Goal: Check status: Check status

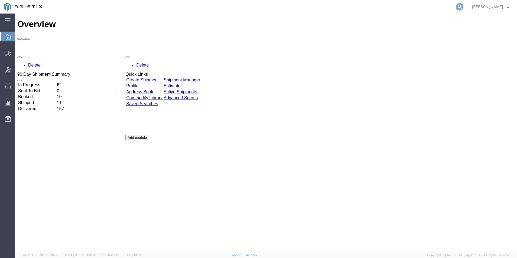
click at [458, 7] on icon at bounding box center [460, 7] width 8 height 8
click at [362, 8] on input "search" at bounding box center [374, 6] width 165 height 13
click at [460, 6] on icon at bounding box center [460, 7] width 8 height 8
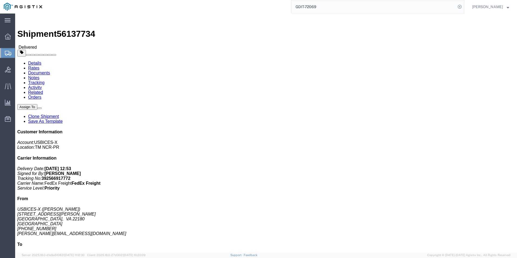
click at [325, 4] on input "GDIT-72069" at bounding box center [374, 6] width 165 height 13
type input "GDIT-71260"
click at [461, 5] on icon at bounding box center [460, 7] width 8 height 8
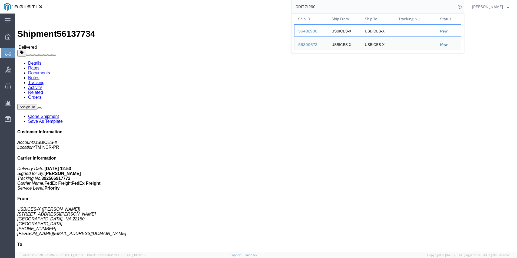
click at [305, 31] on div "56482986" at bounding box center [311, 31] width 26 height 6
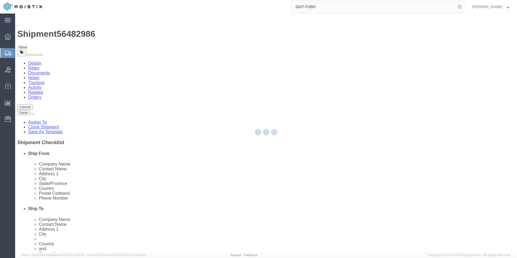
select select "69651"
select select "34240"
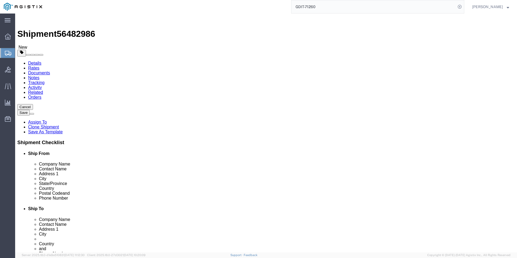
click icon
click at [327, 5] on input "GDIT-71260" at bounding box center [374, 6] width 165 height 13
type input "G"
type input "GDIT-71679"
click at [458, 6] on icon at bounding box center [460, 7] width 8 height 8
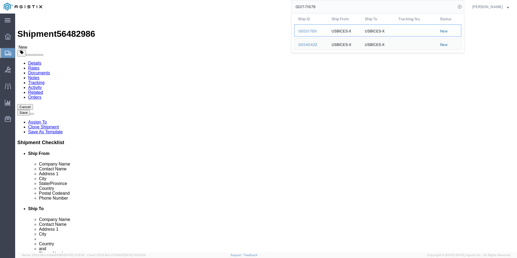
click at [303, 33] on div "56551769" at bounding box center [311, 31] width 26 height 6
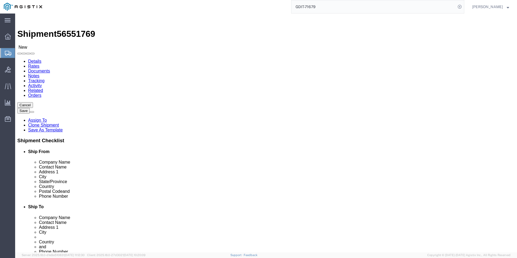
select select "69651"
select select "34238"
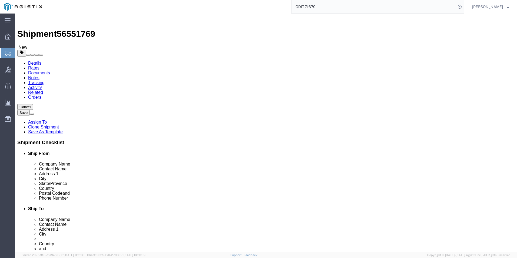
click icon
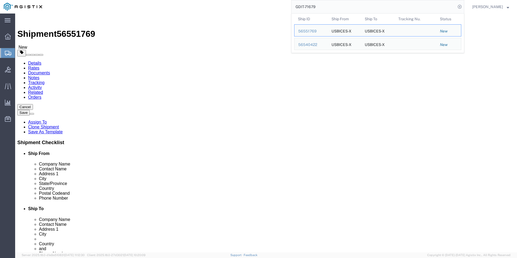
click at [323, 9] on input "GDIT-71679" at bounding box center [374, 6] width 165 height 13
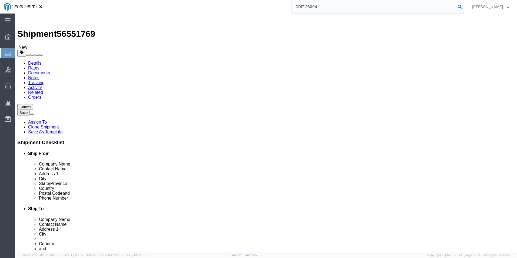
click at [459, 8] on icon at bounding box center [460, 7] width 8 height 8
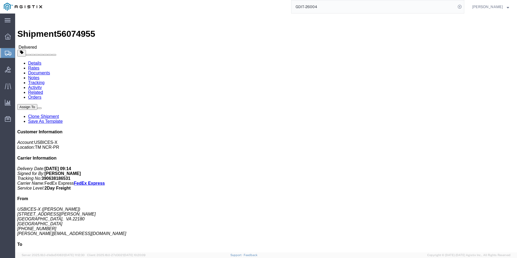
click at [335, 8] on input "GDIT-26004" at bounding box center [374, 6] width 165 height 13
click at [323, 6] on input "GDIT-26004" at bounding box center [374, 6] width 165 height 13
click at [460, 5] on icon at bounding box center [460, 7] width 8 height 8
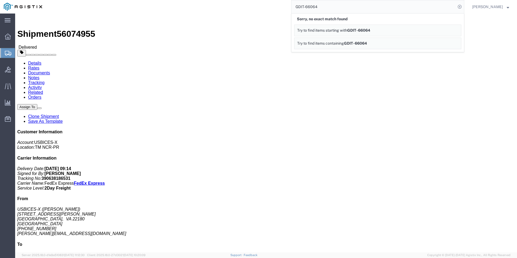
drag, startPoint x: 227, startPoint y: 92, endPoint x: 250, endPoint y: 60, distance: 39.9
click div "Ship From USBICES-X ([PERSON_NAME]) [STREET_ADDRESS][PERSON_NAME] [PHONE_NUMBER…"
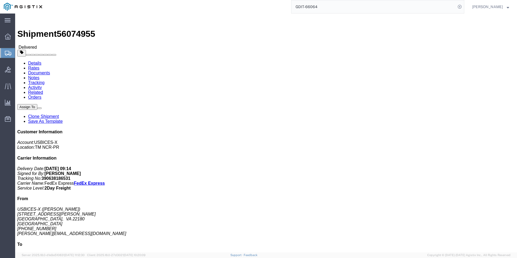
click at [326, 4] on input "GDIT-66064" at bounding box center [374, 6] width 165 height 13
type input "G"
click at [462, 6] on icon at bounding box center [460, 7] width 8 height 8
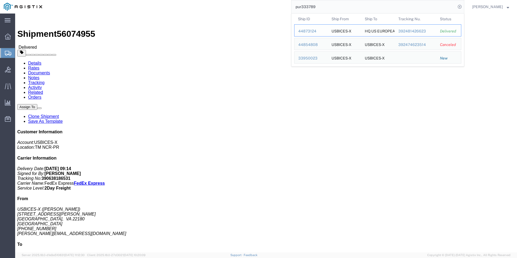
click at [305, 32] on div "44873124" at bounding box center [311, 31] width 26 height 6
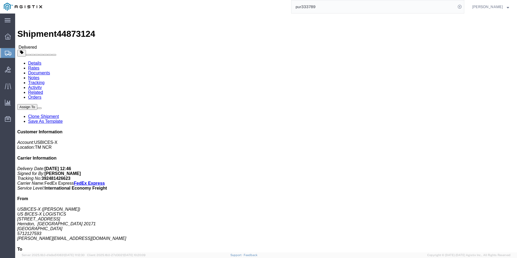
click at [337, 7] on input "pur333789" at bounding box center [374, 6] width 165 height 13
type input "p"
click at [458, 6] on icon at bounding box center [460, 7] width 8 height 8
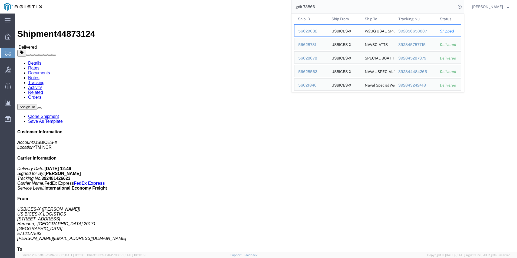
click at [308, 33] on div "56629032" at bounding box center [311, 31] width 26 height 6
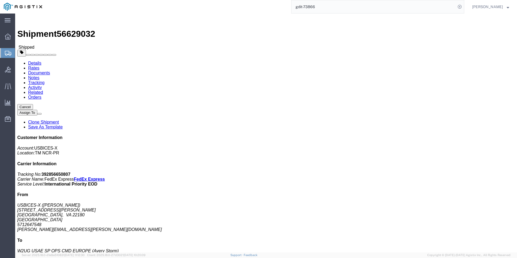
click at [333, 5] on input "gdit-73866" at bounding box center [374, 6] width 165 height 13
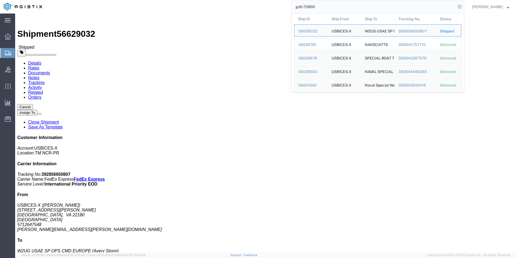
click at [305, 44] on div "56628781" at bounding box center [311, 45] width 26 height 6
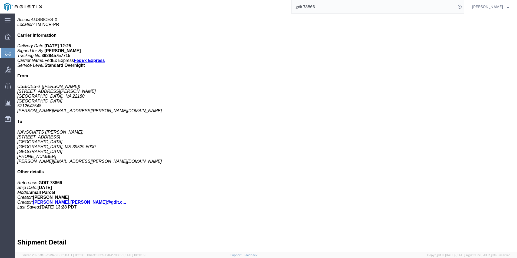
scroll to position [135, 0]
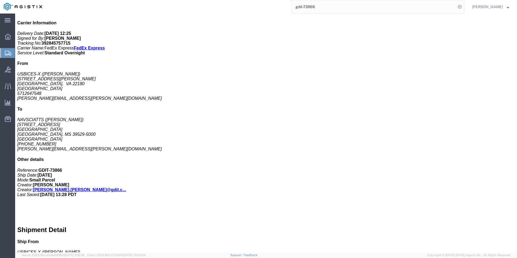
click at [326, 6] on input "gdit-73866" at bounding box center [374, 6] width 165 height 13
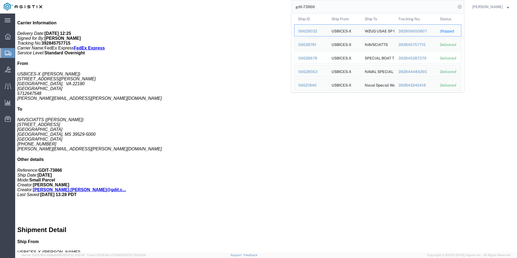
click at [305, 58] on div "56628678" at bounding box center [311, 58] width 26 height 6
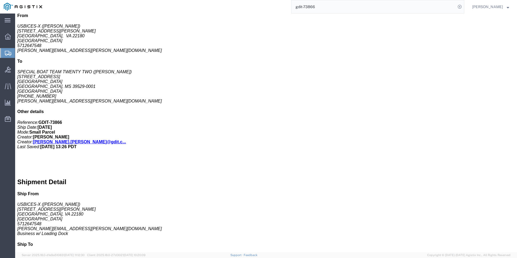
scroll to position [135, 0]
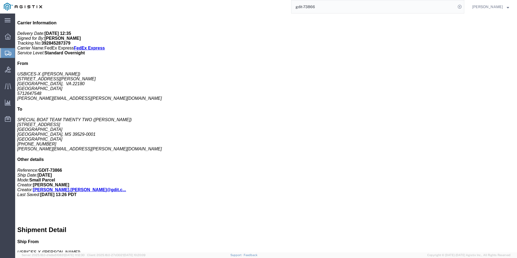
click at [339, 6] on input "gdit-73866" at bounding box center [374, 6] width 165 height 13
click at [458, 6] on icon at bounding box center [460, 7] width 8 height 8
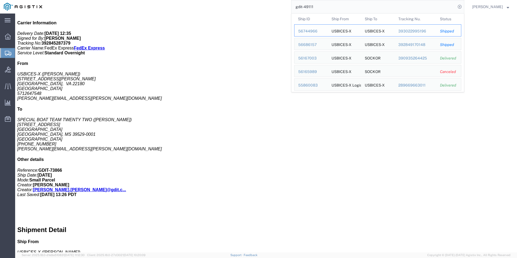
click at [307, 34] on div "56744966" at bounding box center [311, 31] width 26 height 6
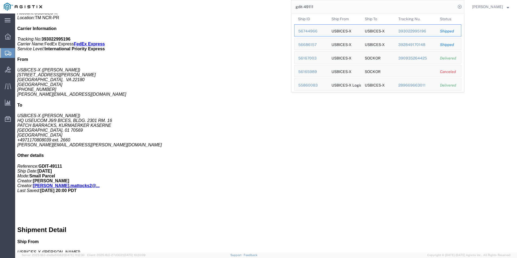
click at [328, 3] on input "gdit-49111" at bounding box center [374, 6] width 165 height 13
click at [304, 44] on div "56686157" at bounding box center [311, 45] width 26 height 6
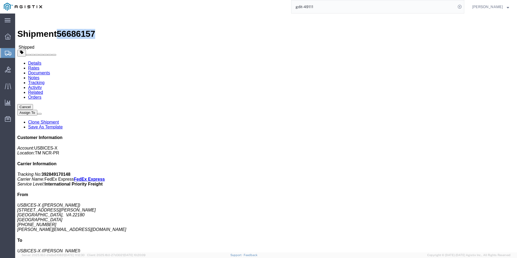
drag, startPoint x: 45, startPoint y: 7, endPoint x: 74, endPoint y: 7, distance: 28.4
click span "56686157"
drag, startPoint x: 74, startPoint y: 7, endPoint x: 57, endPoint y: 7, distance: 17.0
copy span "56686157"
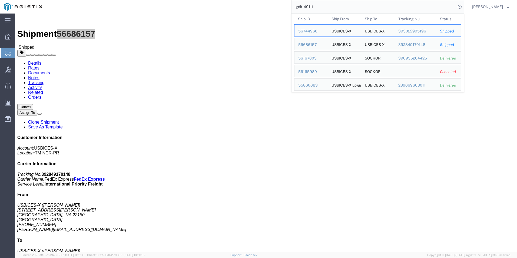
click at [320, 7] on input "gdit-49111" at bounding box center [374, 6] width 165 height 13
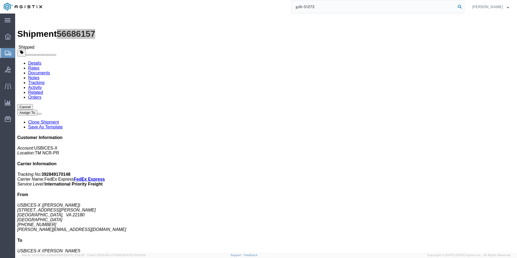
type input "gdit-51273"
click at [461, 8] on icon at bounding box center [460, 7] width 8 height 8
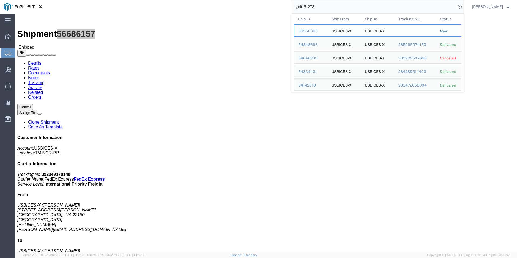
click at [313, 31] on div "56550663" at bounding box center [311, 31] width 26 height 6
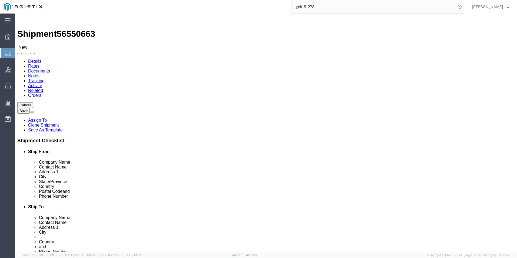
select select "69651"
select select "34238"
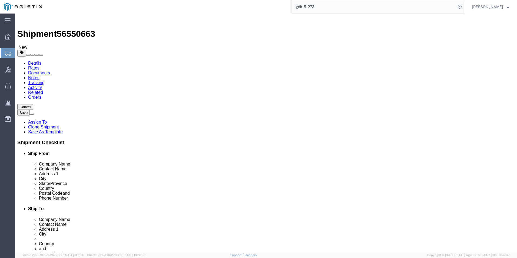
click icon
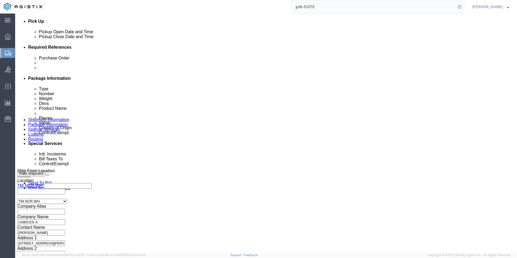
scroll to position [244, 0]
click at [338, 9] on input "gdit-51273" at bounding box center [374, 6] width 165 height 13
click at [318, 7] on input "gdit-" at bounding box center [374, 6] width 165 height 13
click at [459, 7] on icon at bounding box center [460, 7] width 8 height 8
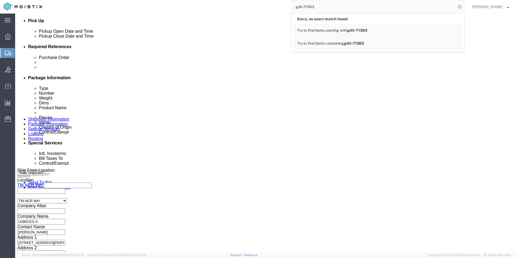
click at [325, 7] on input "gdit-71363" at bounding box center [374, 6] width 165 height 13
click at [461, 7] on icon at bounding box center [460, 7] width 8 height 8
click at [324, 6] on input "gdit-73290" at bounding box center [374, 6] width 165 height 13
click at [461, 6] on icon at bounding box center [460, 7] width 8 height 8
click at [326, 8] on input "gdit-72269" at bounding box center [374, 6] width 165 height 13
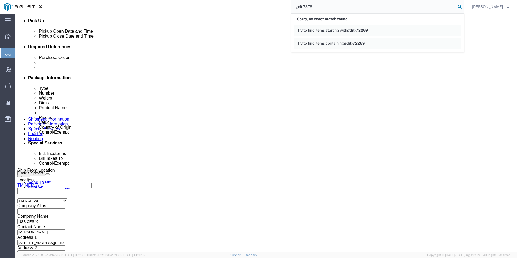
click at [459, 6] on icon at bounding box center [460, 7] width 8 height 8
click at [317, 7] on input "gdit-73781" at bounding box center [374, 6] width 165 height 13
type input "gdit-71804"
click at [457, 7] on icon at bounding box center [460, 7] width 8 height 8
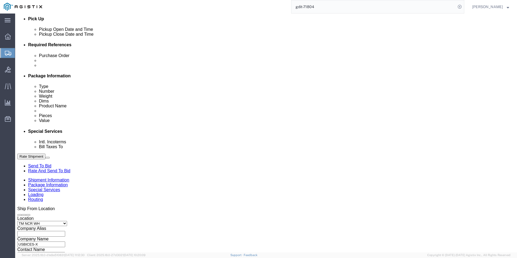
select select "69651"
select select "34240"
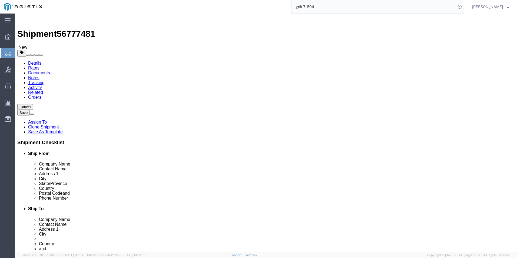
click icon
click at [321, 8] on input "gdit-71804" at bounding box center [374, 6] width 165 height 13
click at [461, 8] on icon at bounding box center [460, 7] width 8 height 8
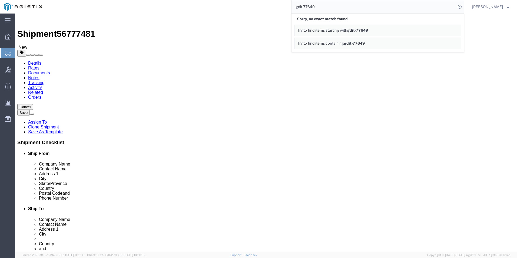
drag, startPoint x: 252, startPoint y: 139, endPoint x: 251, endPoint y: 134, distance: 5.3
click div "Previous Continue"
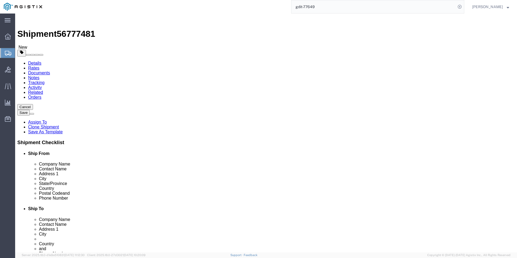
click at [325, 6] on input "gdit-77649" at bounding box center [374, 6] width 165 height 13
click at [459, 8] on icon at bounding box center [460, 7] width 8 height 8
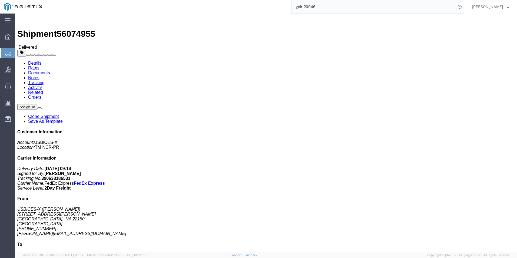
click at [338, 8] on input "gdit-20946" at bounding box center [374, 6] width 165 height 13
type input "g"
type input "07ESM1082579"
click at [460, 6] on icon at bounding box center [460, 7] width 8 height 8
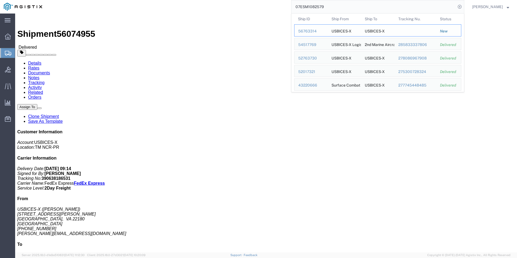
click at [311, 32] on div "56763314" at bounding box center [311, 31] width 26 height 6
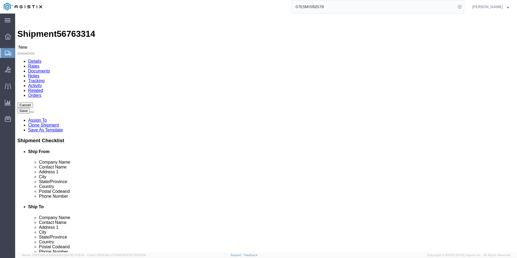
select select "69651"
select select "34237"
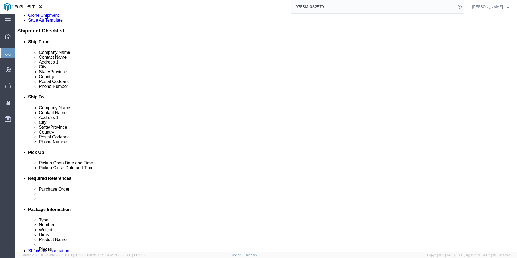
scroll to position [135, 0]
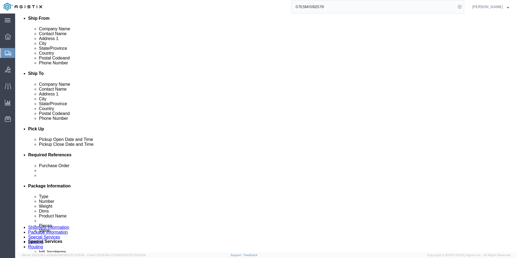
click at [332, 8] on input "07ESM1082579" at bounding box center [374, 6] width 165 height 13
type input "0"
click at [459, 6] on icon at bounding box center [460, 7] width 8 height 8
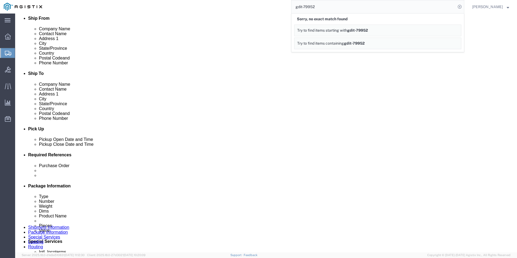
click at [319, 6] on input "gdit-79952" at bounding box center [374, 6] width 165 height 13
click at [459, 6] on icon at bounding box center [460, 7] width 8 height 8
drag, startPoint x: 219, startPoint y: 28, endPoint x: 250, endPoint y: 17, distance: 32.9
click div "Shipment Information Package Information Special Services Loading Routing"
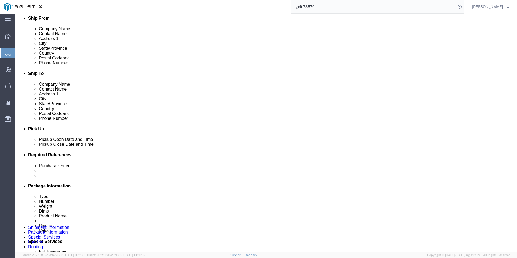
click at [325, 7] on input "gdit-78570" at bounding box center [374, 6] width 165 height 13
click at [457, 8] on icon at bounding box center [460, 7] width 8 height 8
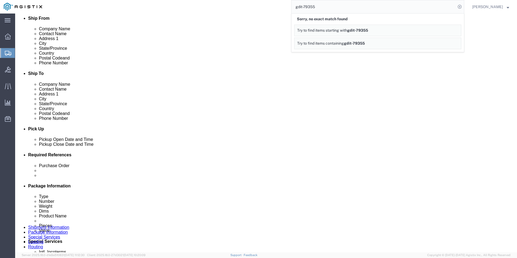
click at [336, 5] on input "gdit-79355" at bounding box center [374, 6] width 165 height 13
type input "gdit-17067"
click at [460, 8] on icon at bounding box center [460, 7] width 8 height 8
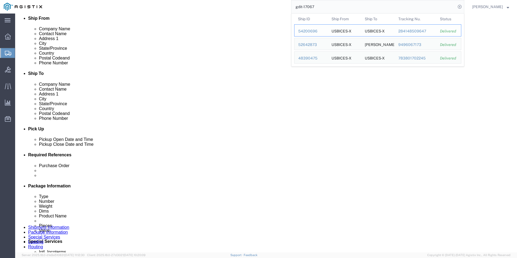
click at [311, 32] on div "54200696" at bounding box center [311, 31] width 26 height 6
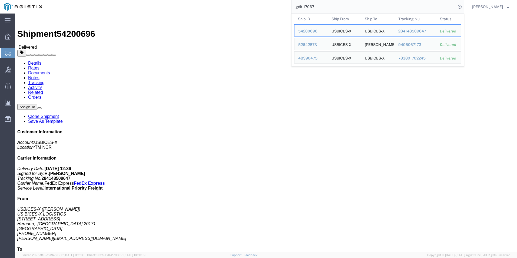
click at [319, 5] on input "gdit-17067" at bounding box center [374, 6] width 165 height 13
click at [309, 45] on div "52642873" at bounding box center [311, 45] width 26 height 6
